Goal: Task Accomplishment & Management: Complete application form

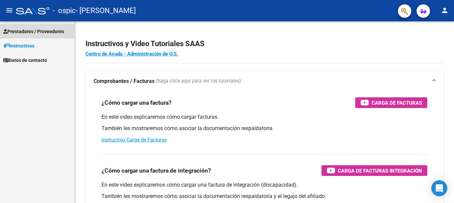
click at [52, 31] on span "Prestadores / Proveedores" at bounding box center [33, 31] width 61 height 7
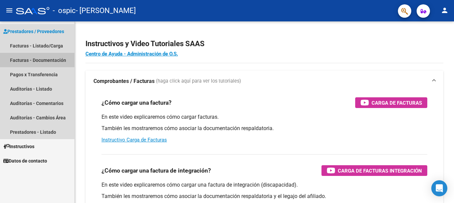
click at [47, 58] on link "Facturas - Documentación" at bounding box center [37, 60] width 75 height 14
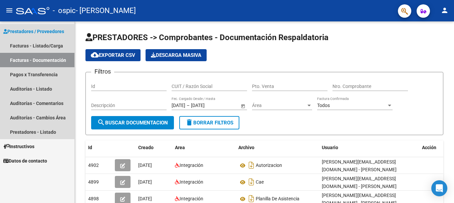
click at [39, 61] on link "Facturas - Documentación" at bounding box center [37, 60] width 75 height 14
click at [50, 30] on span "Prestadores / Proveedores" at bounding box center [33, 31] width 61 height 7
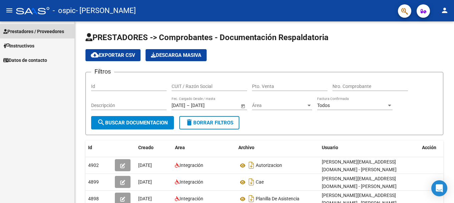
click at [50, 30] on span "Prestadores / Proveedores" at bounding box center [33, 31] width 61 height 7
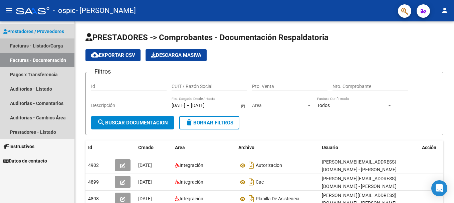
click at [48, 42] on link "Facturas - Listado/Carga" at bounding box center [37, 45] width 75 height 14
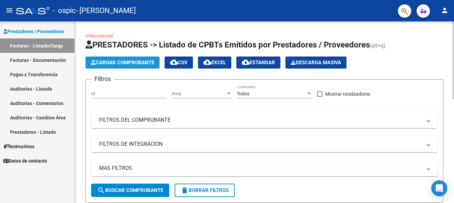
click at [121, 63] on span "Cargar Comprobante" at bounding box center [122, 62] width 63 height 6
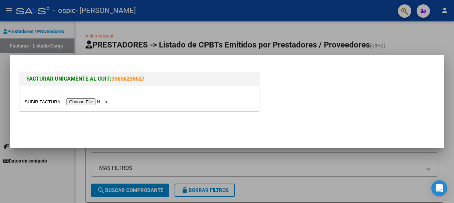
click at [83, 102] on input "file" at bounding box center [67, 101] width 85 height 7
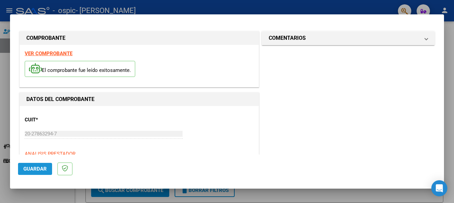
click at [40, 166] on span "Guardar" at bounding box center [34, 169] width 23 height 6
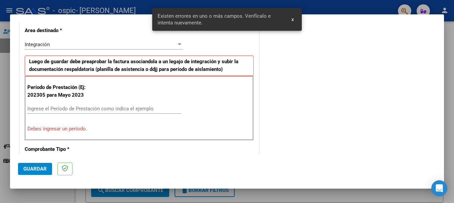
scroll to position [154, 0]
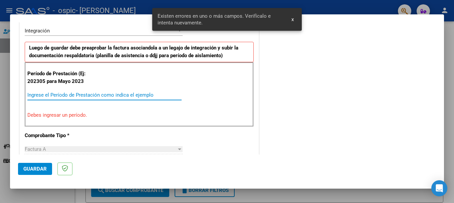
click at [35, 96] on input "Ingrese el Período de Prestación como indica el ejemplo" at bounding box center [104, 95] width 154 height 6
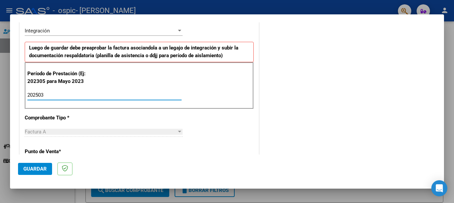
type input "202503"
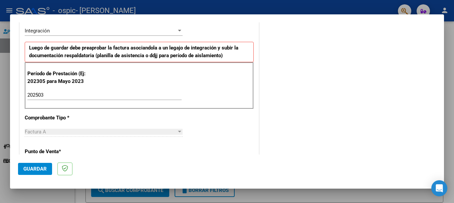
click at [55, 130] on div "Factura A" at bounding box center [101, 132] width 152 height 6
click at [39, 170] on span "Guardar" at bounding box center [34, 169] width 23 height 6
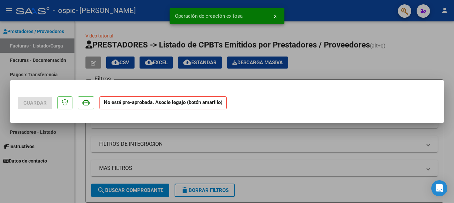
scroll to position [0, 0]
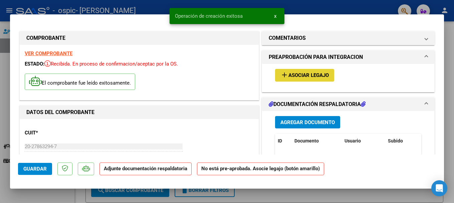
click at [290, 75] on span "Asociar Legajo" at bounding box center [309, 76] width 40 height 6
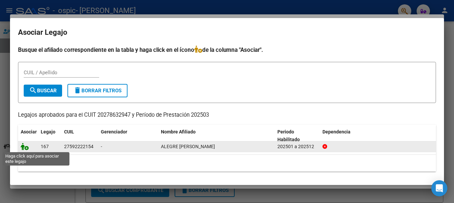
click at [22, 147] on icon at bounding box center [25, 146] width 8 height 7
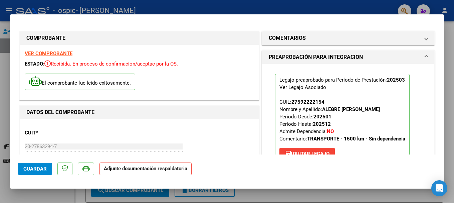
click at [225, 138] on div "CUIT * 20-27863294-7 Ingresar CUIT ANALISIS PRESTADOR [PERSON_NAME] [PERSON_NAM…" at bounding box center [139, 153] width 229 height 59
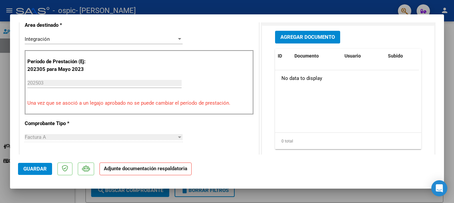
scroll to position [174, 0]
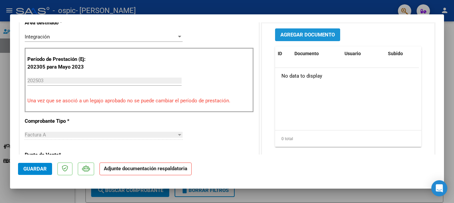
click at [298, 36] on span "Agregar Documento" at bounding box center [308, 35] width 54 height 6
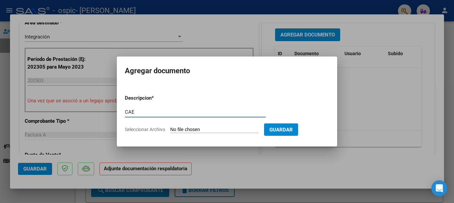
type input "CAE"
click at [185, 129] on input "Seleccionar Archivo" at bounding box center [214, 130] width 89 height 6
type input "C:\fakepath\CAE marzo.pdf"
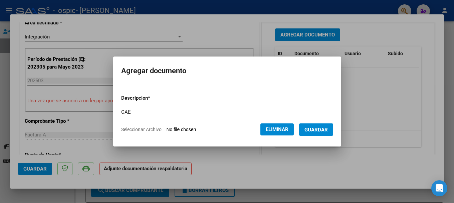
click at [318, 130] on span "Guardar" at bounding box center [316, 130] width 23 height 6
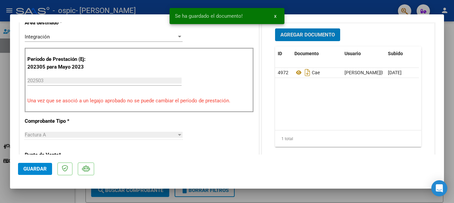
click at [301, 37] on span "Agregar Documento" at bounding box center [308, 35] width 54 height 6
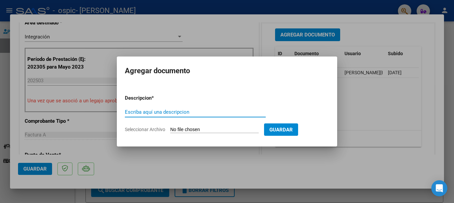
click at [191, 110] on input "Escriba aquí una descripcion" at bounding box center [195, 112] width 141 height 6
type input "Planilla asistencias"
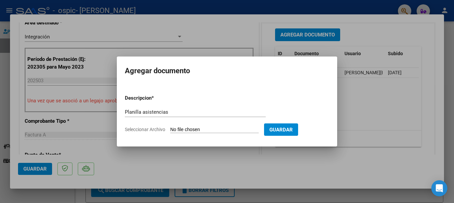
click at [191, 129] on input "Seleccionar Archivo" at bounding box center [214, 130] width 89 height 6
type input "C:\fakepath\Planilla asistencia marzo escuela .pdf"
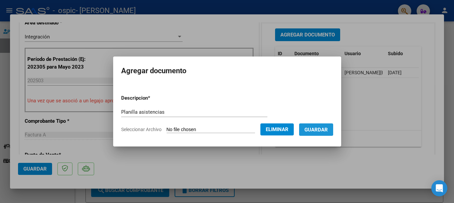
click at [322, 129] on span "Guardar" at bounding box center [316, 130] width 23 height 6
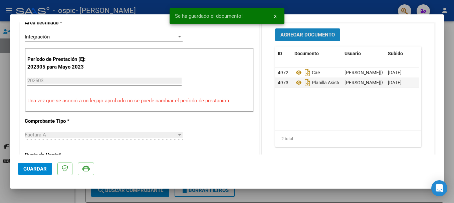
click at [296, 36] on span "Agregar Documento" at bounding box center [308, 35] width 54 height 6
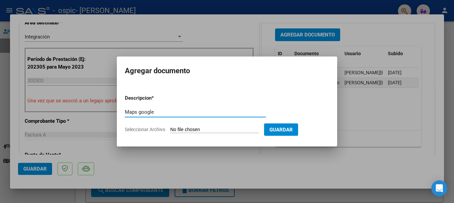
type input "Maps google"
click at [197, 129] on input "Seleccionar Archivo" at bounding box center [214, 130] width 89 height 6
type input "C:\fakepath\San [PERSON_NAME] 831 a Laprida 2115 - escuela firmat.pdf"
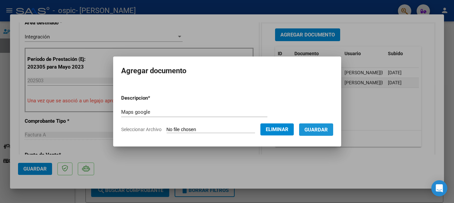
click at [314, 131] on span "Guardar" at bounding box center [316, 130] width 23 height 6
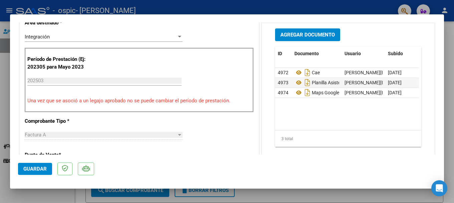
click at [187, 173] on mat-dialog-actions "Guardar" at bounding box center [227, 167] width 418 height 26
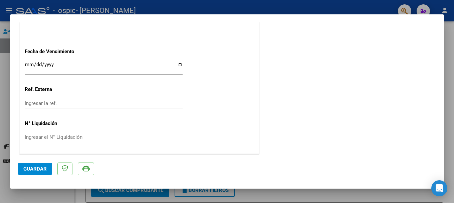
scroll to position [466, 0]
click at [42, 166] on span "Guardar" at bounding box center [34, 169] width 23 height 6
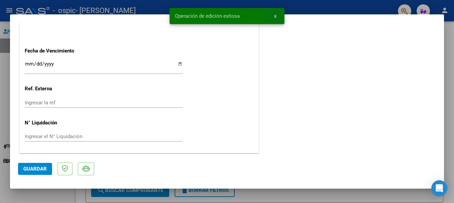
click at [272, 17] on button "x" at bounding box center [275, 16] width 13 height 12
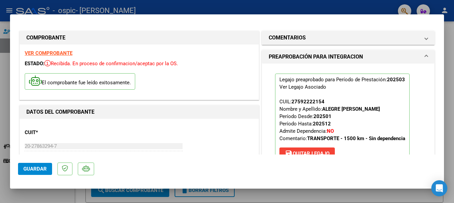
scroll to position [0, 0]
click at [289, 9] on div at bounding box center [227, 101] width 454 height 203
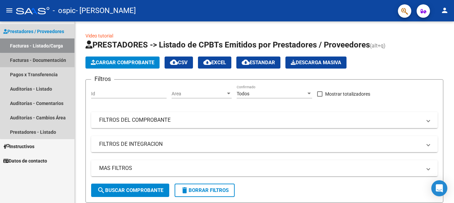
click at [41, 62] on link "Facturas - Documentación" at bounding box center [37, 60] width 75 height 14
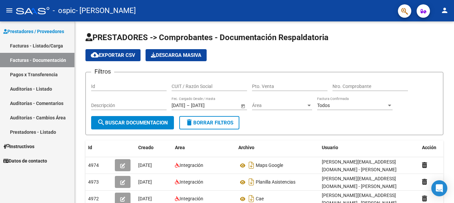
click at [57, 44] on link "Facturas - Listado/Carga" at bounding box center [37, 45] width 75 height 14
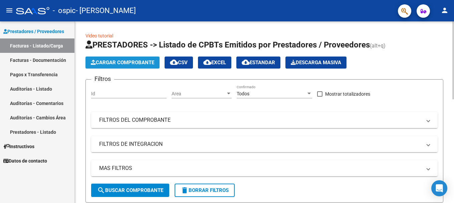
click at [105, 62] on span "Cargar Comprobante" at bounding box center [122, 62] width 63 height 6
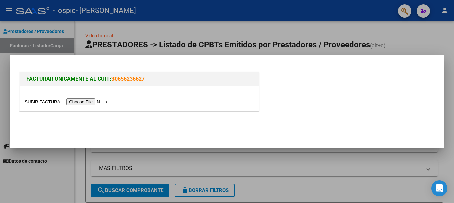
click at [93, 102] on input "file" at bounding box center [67, 101] width 85 height 7
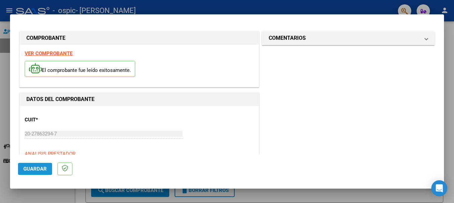
click at [32, 168] on span "Guardar" at bounding box center [34, 169] width 23 height 6
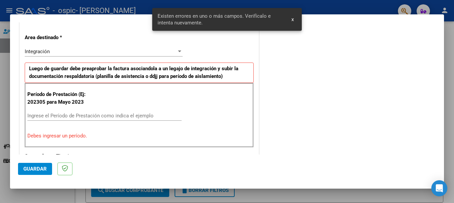
scroll to position [154, 0]
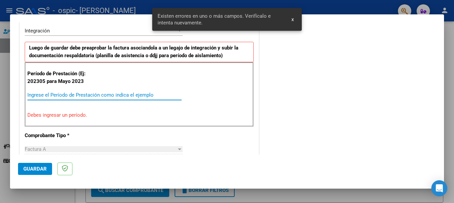
click at [32, 97] on input "Ingrese el Período de Prestación como indica el ejemplo" at bounding box center [104, 95] width 154 height 6
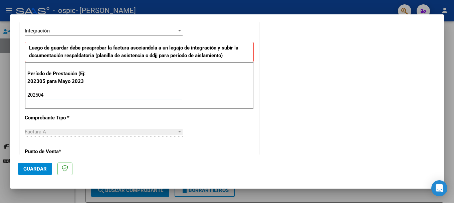
type input "202504"
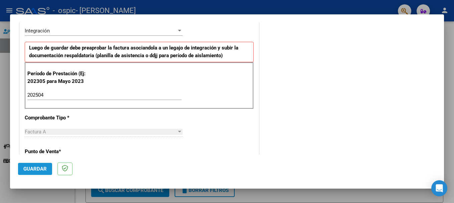
click at [39, 170] on span "Guardar" at bounding box center [34, 169] width 23 height 6
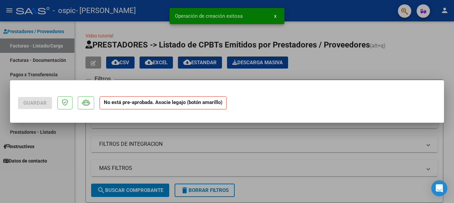
scroll to position [0, 0]
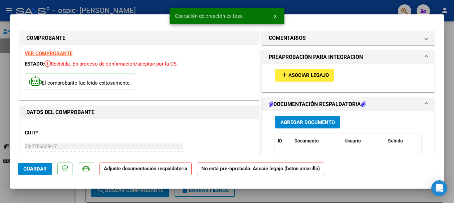
click at [290, 74] on span "Asociar Legajo" at bounding box center [309, 76] width 40 height 6
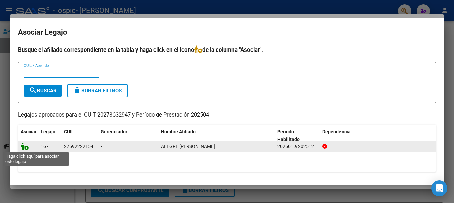
click at [22, 145] on icon at bounding box center [25, 146] width 8 height 7
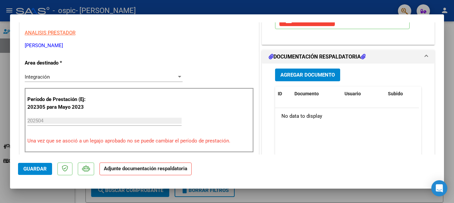
scroll to position [147, 0]
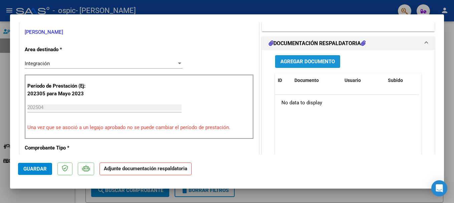
click at [293, 63] on span "Agregar Documento" at bounding box center [308, 62] width 54 height 6
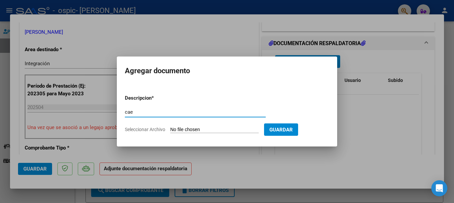
type input "cae"
click at [227, 129] on input "Seleccionar Archivo" at bounding box center [214, 130] width 89 height 6
type input "C:\fakepath\CAE abril.pdf"
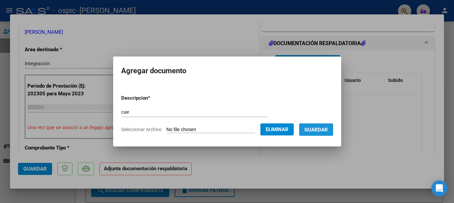
click at [316, 128] on span "Guardar" at bounding box center [316, 130] width 23 height 6
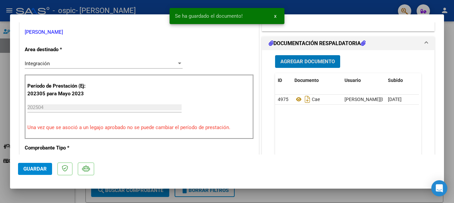
click at [297, 60] on span "Agregar Documento" at bounding box center [308, 62] width 54 height 6
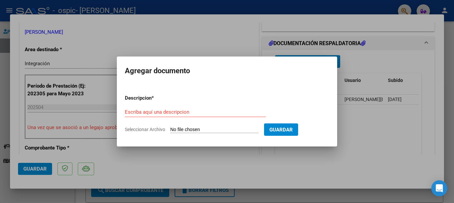
click at [297, 60] on mat-dialog-container "Agregar documento Descripcion * Escriba aquí una descripcion Seleccionar Archiv…" at bounding box center [227, 101] width 221 height 90
click at [169, 112] on input "Escriba aquí una descripcion" at bounding box center [195, 112] width 141 height 6
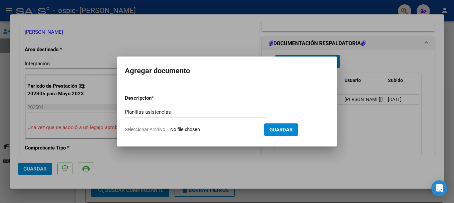
type input "Planillas asistencias"
click at [195, 129] on input "Seleccionar Archivo" at bounding box center [214, 130] width 89 height 6
type input "C:\fakepath\Planilla asistencia abril escuela .pdf"
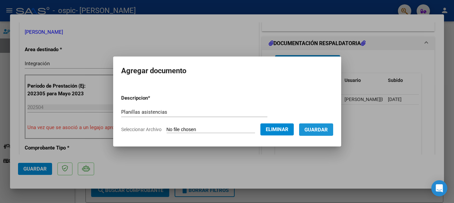
click at [319, 129] on span "Guardar" at bounding box center [316, 130] width 23 height 6
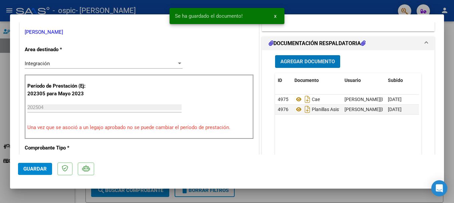
click at [296, 63] on span "Agregar Documento" at bounding box center [308, 62] width 54 height 6
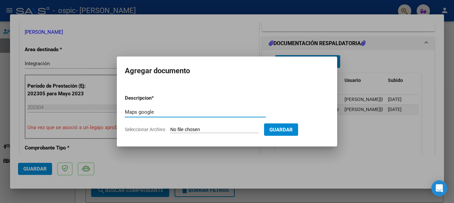
type input "Maps google"
click at [199, 129] on input "Seleccionar Archivo" at bounding box center [214, 130] width 89 height 6
type input "C:\fakepath\San [PERSON_NAME] 831 a Laprida 2115 - escuela firmat.pdf"
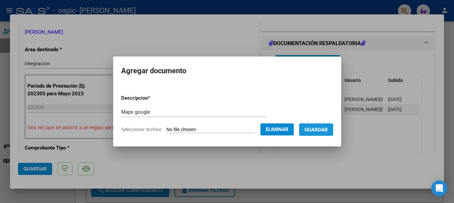
click at [319, 132] on span "Guardar" at bounding box center [316, 130] width 23 height 6
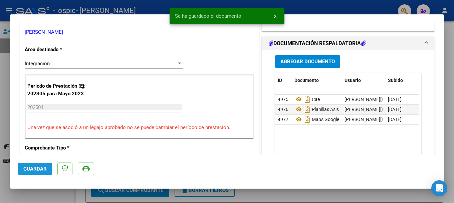
click at [41, 169] on span "Guardar" at bounding box center [34, 169] width 23 height 6
click at [303, 10] on div at bounding box center [227, 101] width 454 height 203
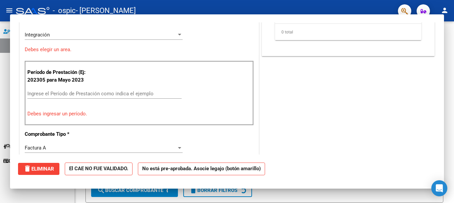
scroll to position [0, 0]
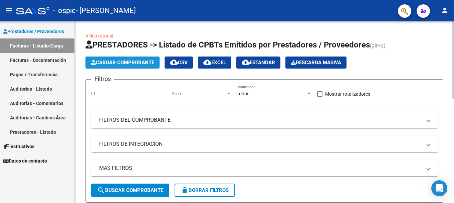
click at [106, 61] on span "Cargar Comprobante" at bounding box center [122, 62] width 63 height 6
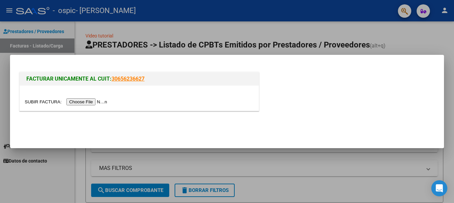
click at [94, 101] on input "file" at bounding box center [67, 101] width 85 height 7
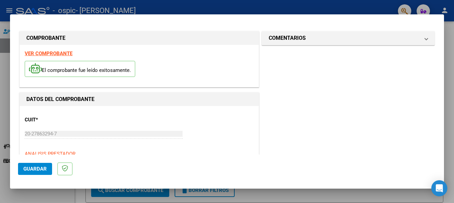
click at [37, 168] on span "Guardar" at bounding box center [34, 169] width 23 height 6
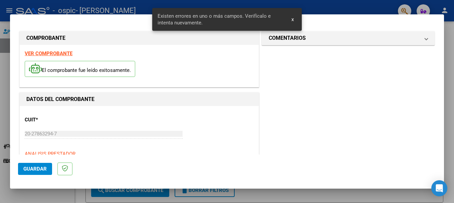
scroll to position [154, 0]
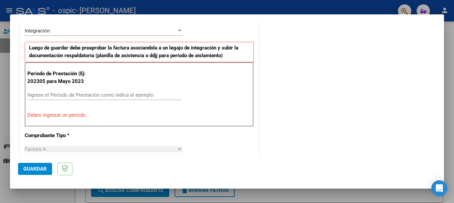
click at [35, 96] on input "Ingrese el Período de Prestación como indica el ejemplo" at bounding box center [104, 95] width 154 height 6
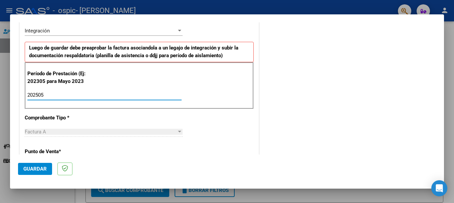
type input "202505"
click at [35, 169] on span "Guardar" at bounding box center [34, 169] width 23 height 6
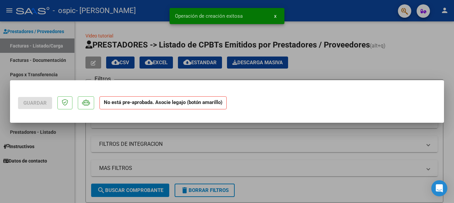
scroll to position [0, 0]
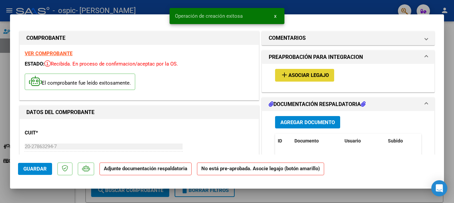
click at [289, 75] on span "Asociar Legajo" at bounding box center [309, 76] width 40 height 6
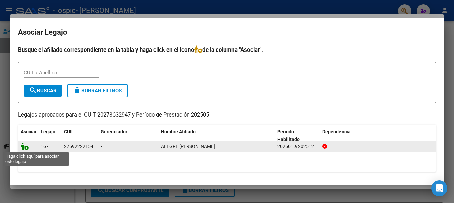
click at [24, 147] on icon at bounding box center [25, 146] width 8 height 7
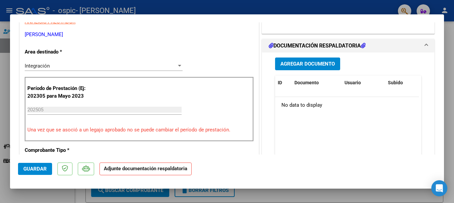
scroll to position [160, 0]
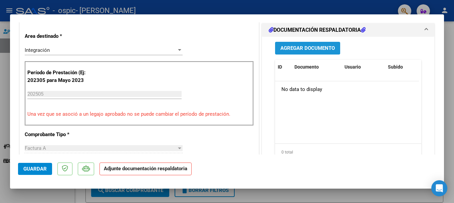
click at [287, 47] on span "Agregar Documento" at bounding box center [308, 48] width 54 height 6
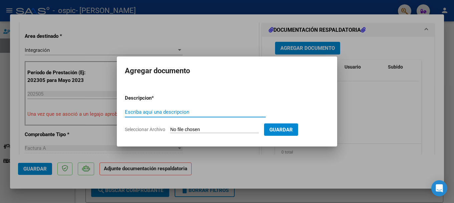
click at [171, 111] on input "Escriba aquí una descripcion" at bounding box center [195, 112] width 141 height 6
type input "cae"
click at [177, 128] on input "Seleccionar Archivo" at bounding box center [214, 130] width 89 height 6
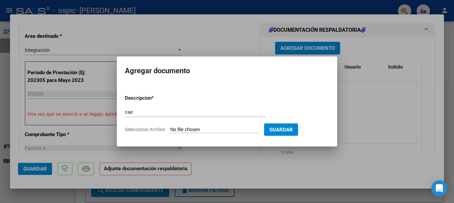
type input "C:\fakepath\CAE mayo.pdf"
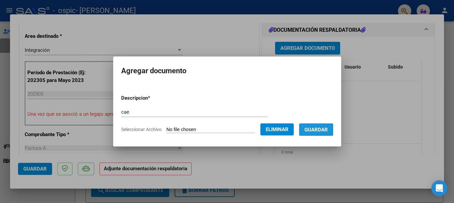
click at [315, 134] on button "Guardar" at bounding box center [316, 129] width 34 height 12
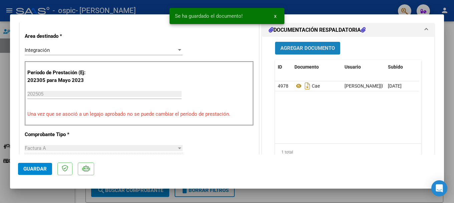
click at [304, 46] on span "Agregar Documento" at bounding box center [308, 48] width 54 height 6
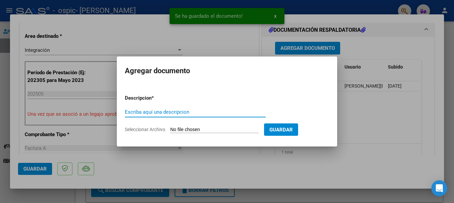
click at [193, 111] on input "Escriba aquí una descripcion" at bounding box center [195, 112] width 141 height 6
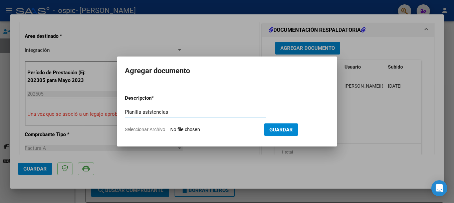
type input "Planilla asistencias"
click at [192, 129] on input "Seleccionar Archivo" at bounding box center [214, 130] width 89 height 6
type input "C:\fakepath\Planilla asistencia mayo escuela .pdf"
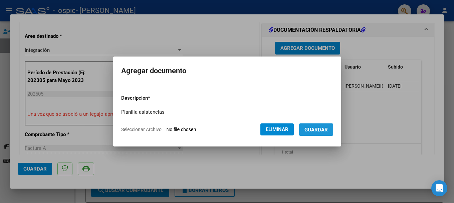
click at [320, 134] on button "Guardar" at bounding box center [316, 129] width 34 height 12
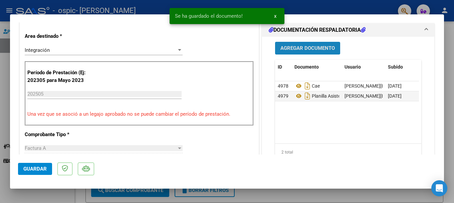
click at [290, 46] on span "Agregar Documento" at bounding box center [308, 48] width 54 height 6
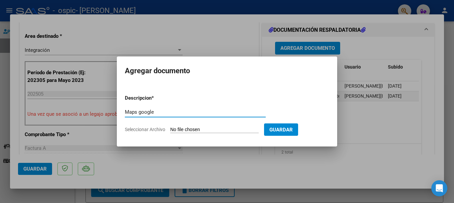
type input "Maps google"
click at [195, 128] on input "Seleccionar Archivo" at bounding box center [214, 130] width 89 height 6
type input "C:\fakepath\San [PERSON_NAME] 831 a Laprida 2115 - escuela firmat.pdf"
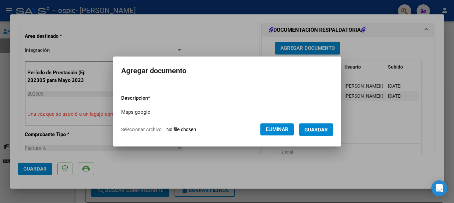
click at [314, 134] on button "Guardar" at bounding box center [316, 129] width 34 height 12
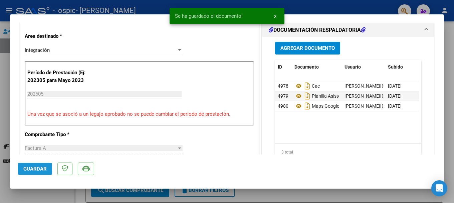
click at [26, 168] on span "Guardar" at bounding box center [34, 169] width 23 height 6
click at [78, 8] on div at bounding box center [227, 101] width 454 height 203
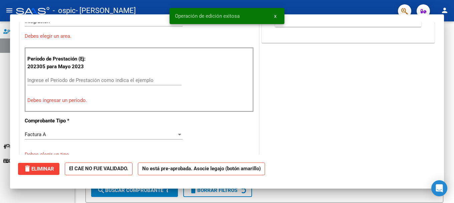
scroll to position [0, 0]
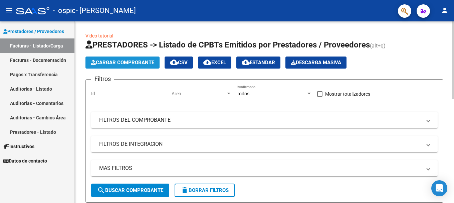
click at [107, 64] on span "Cargar Comprobante" at bounding box center [122, 62] width 63 height 6
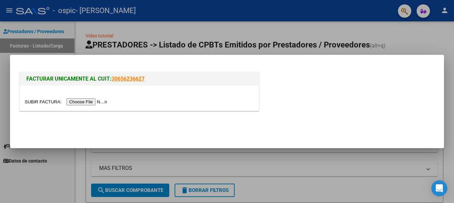
click at [95, 102] on input "file" at bounding box center [67, 101] width 85 height 7
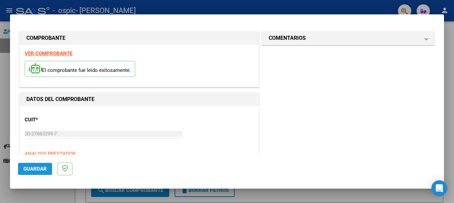
click at [36, 170] on span "Guardar" at bounding box center [34, 169] width 23 height 6
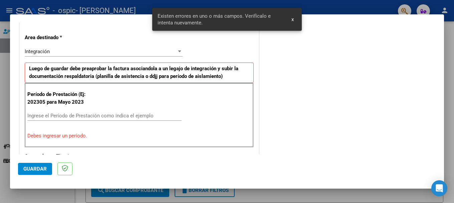
scroll to position [154, 0]
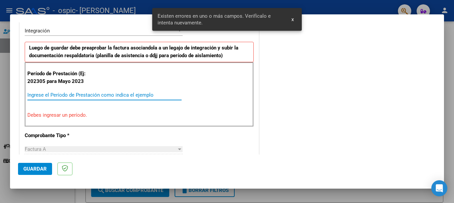
click at [34, 97] on input "Ingrese el Período de Prestación como indica el ejemplo" at bounding box center [104, 95] width 154 height 6
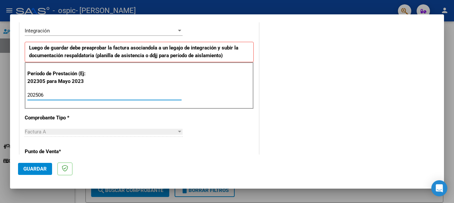
type input "202506"
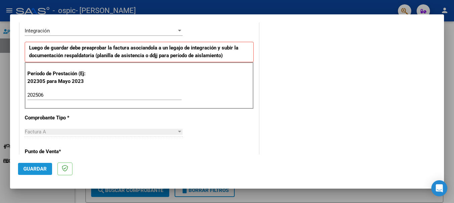
click at [38, 167] on span "Guardar" at bounding box center [34, 169] width 23 height 6
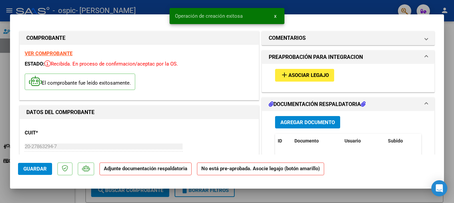
click at [290, 73] on span "Asociar Legajo" at bounding box center [309, 76] width 40 height 6
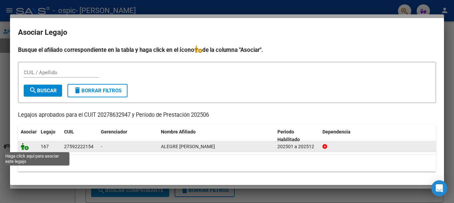
click at [24, 147] on icon at bounding box center [25, 146] width 8 height 7
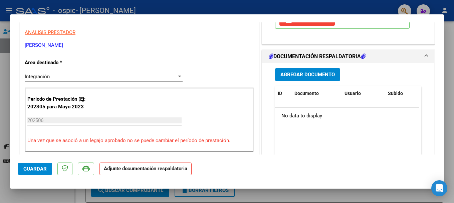
scroll to position [134, 0]
click at [295, 75] on span "Agregar Documento" at bounding box center [308, 75] width 54 height 6
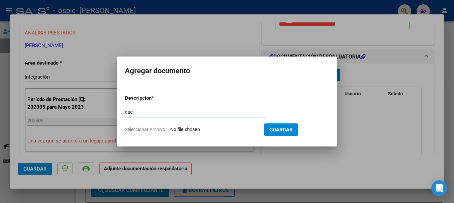
type input "cae"
click at [218, 129] on input "Seleccionar Archivo" at bounding box center [214, 130] width 89 height 6
type input "C:\fakepath\CAE junio.pdf"
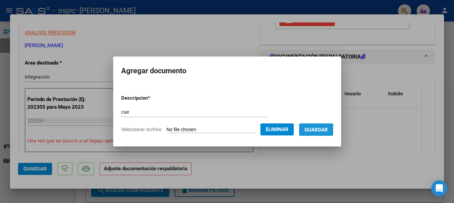
click at [315, 132] on span "Guardar" at bounding box center [316, 130] width 23 height 6
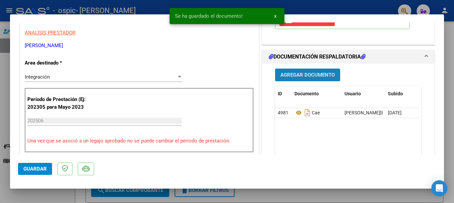
click at [301, 73] on span "Agregar Documento" at bounding box center [308, 75] width 54 height 6
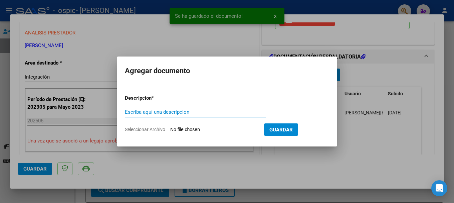
click at [176, 112] on input "Escriba aquí una descripcion" at bounding box center [195, 112] width 141 height 6
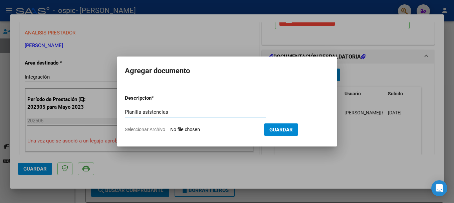
type input "Planilla asistencias"
click at [183, 128] on input "Seleccionar Archivo" at bounding box center [214, 130] width 89 height 6
type input "C:\fakepath\Planilla asistencia junio escuela.pdf"
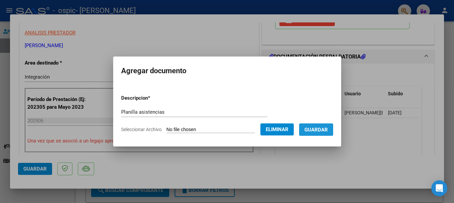
click at [314, 131] on span "Guardar" at bounding box center [316, 130] width 23 height 6
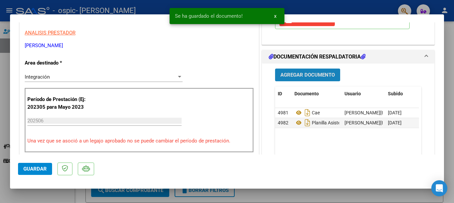
click at [296, 75] on span "Agregar Documento" at bounding box center [308, 75] width 54 height 6
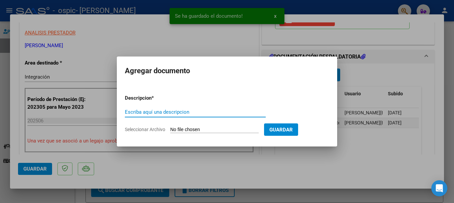
click at [190, 115] on input "Escriba aquí una descripcion" at bounding box center [195, 112] width 141 height 6
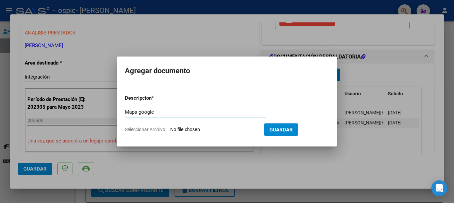
type input "Maps google"
click at [191, 131] on input "Seleccionar Archivo" at bounding box center [214, 130] width 89 height 6
type input "C:\fakepath\San [PERSON_NAME] 831 a Laprida 2115 - escuela firmat.pdf"
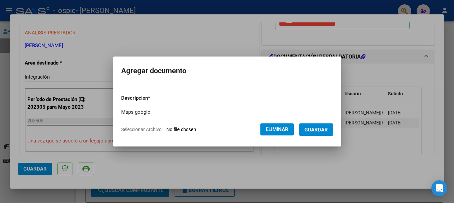
click at [326, 133] on button "Guardar" at bounding box center [316, 129] width 34 height 12
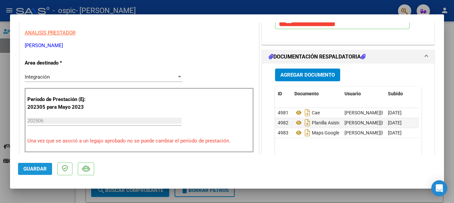
click at [41, 167] on span "Guardar" at bounding box center [34, 169] width 23 height 6
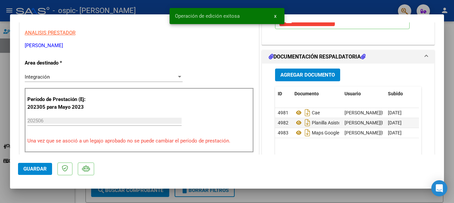
click at [88, 8] on div at bounding box center [227, 101] width 454 height 203
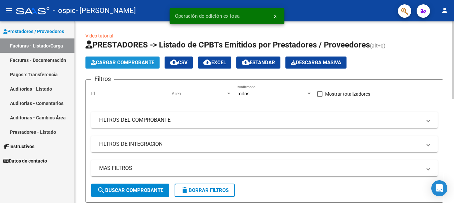
click at [111, 63] on span "Cargar Comprobante" at bounding box center [122, 62] width 63 height 6
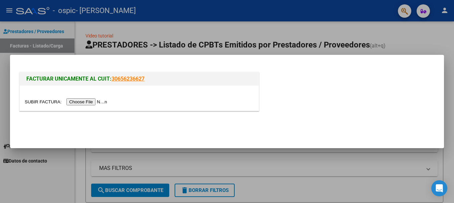
click at [91, 102] on input "file" at bounding box center [67, 101] width 85 height 7
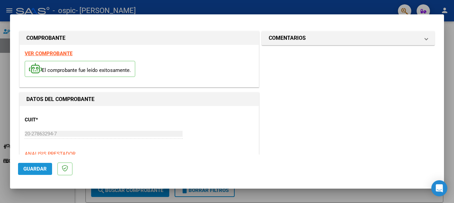
click at [27, 168] on span "Guardar" at bounding box center [34, 169] width 23 height 6
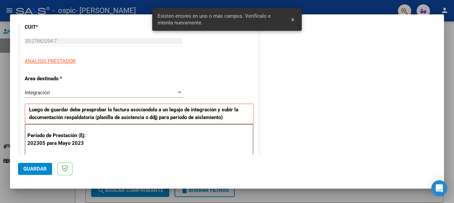
scroll to position [154, 0]
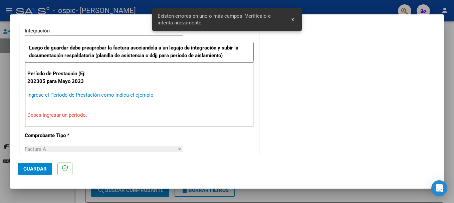
click at [33, 96] on input "Ingrese el Período de Prestación como indica el ejemplo" at bounding box center [104, 95] width 154 height 6
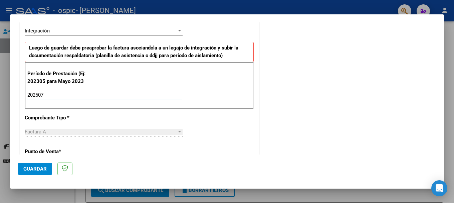
type input "202507"
click at [33, 168] on span "Guardar" at bounding box center [34, 169] width 23 height 6
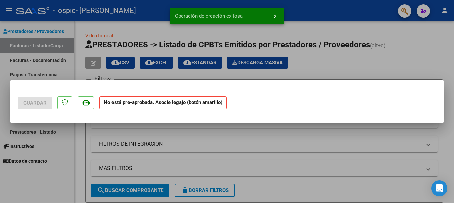
scroll to position [0, 0]
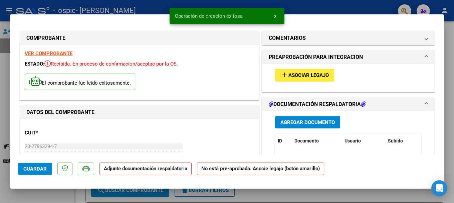
click at [283, 77] on mat-icon "add" at bounding box center [285, 75] width 8 height 8
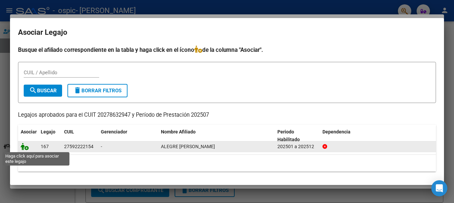
click at [24, 148] on icon at bounding box center [25, 146] width 8 height 7
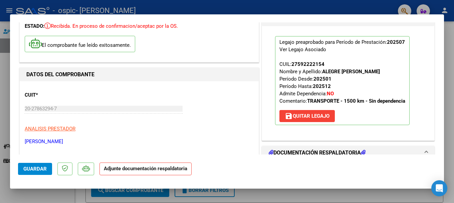
scroll to position [40, 0]
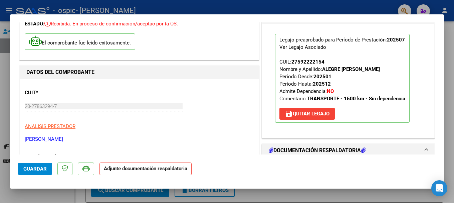
click at [270, 149] on icon at bounding box center [271, 149] width 5 height 5
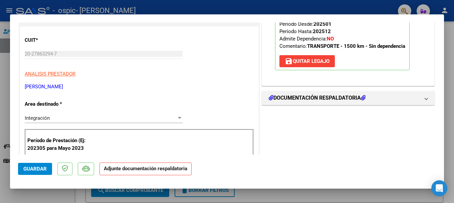
scroll to position [120, 0]
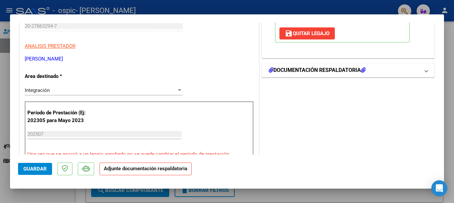
click at [402, 72] on mat-panel-title "DOCUMENTACIÓN RESPALDATORIA" at bounding box center [344, 70] width 151 height 8
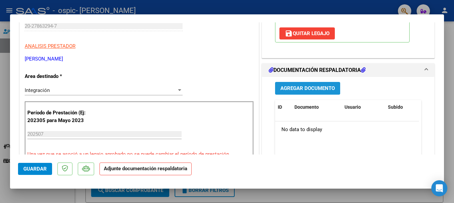
click at [324, 89] on span "Agregar Documento" at bounding box center [308, 89] width 54 height 6
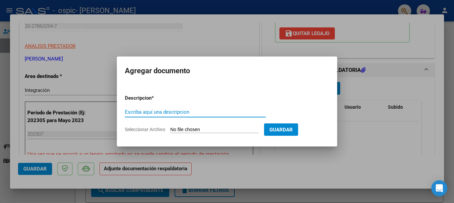
click at [141, 110] on input "Escriba aquí una descripcion" at bounding box center [195, 112] width 141 height 6
type input "cae"
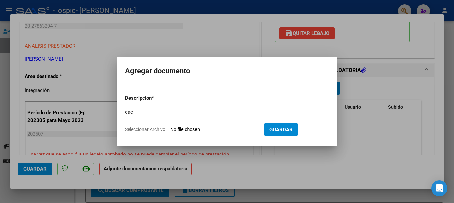
click at [185, 128] on input "Seleccionar Archivo" at bounding box center [214, 130] width 89 height 6
type input "C:\fakepath\CAE julio.pdf"
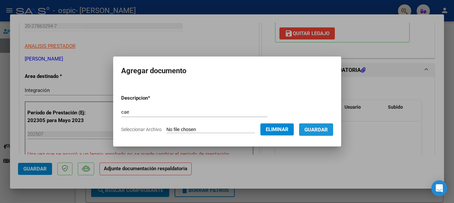
click at [319, 132] on span "Guardar" at bounding box center [316, 130] width 23 height 6
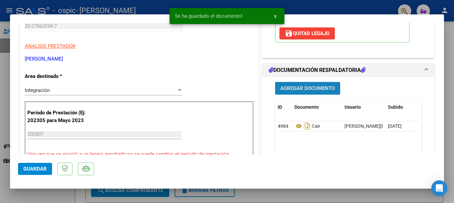
click at [298, 84] on button "Agregar Documento" at bounding box center [307, 88] width 65 height 12
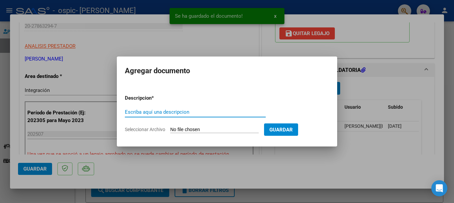
click at [189, 110] on input "Escriba aquí una descripcion" at bounding box center [195, 112] width 141 height 6
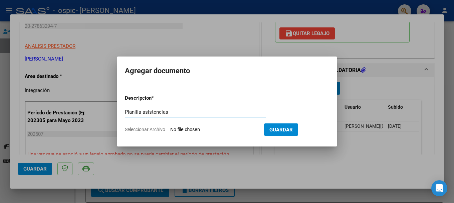
type input "Planilla asistencias"
click at [189, 129] on input "Seleccionar Archivo" at bounding box center [214, 130] width 89 height 6
type input "C:\fakepath\Planilla asistencia julio escuela.pdf"
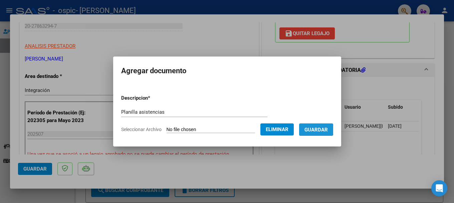
click at [313, 130] on span "Guardar" at bounding box center [316, 130] width 23 height 6
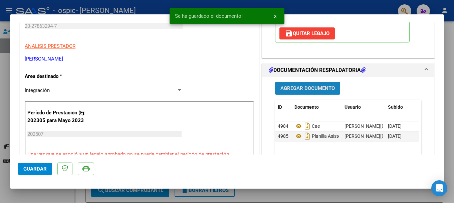
click at [291, 87] on span "Agregar Documento" at bounding box center [308, 89] width 54 height 6
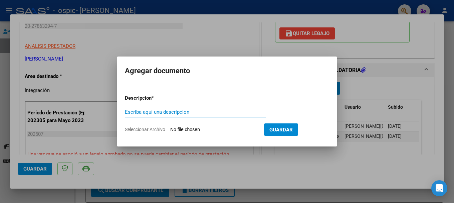
click at [134, 112] on input "Escriba aquí una descripcion" at bounding box center [195, 112] width 141 height 6
type input "maps google"
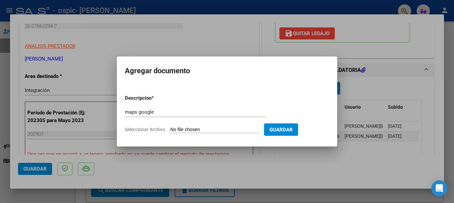
click at [174, 129] on input "Seleccionar Archivo" at bounding box center [214, 130] width 89 height 6
type input "C:\fakepath\San [PERSON_NAME] 831 a Laprida 2115 - escuela firmat.pdf"
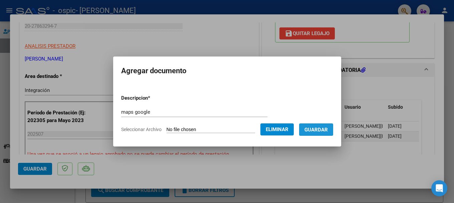
click at [320, 131] on span "Guardar" at bounding box center [316, 130] width 23 height 6
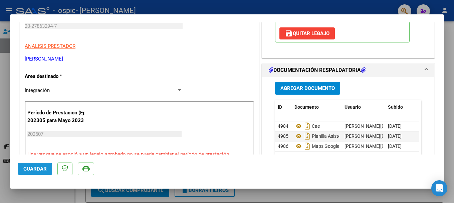
click at [46, 169] on span "Guardar" at bounding box center [34, 169] width 23 height 6
